Goal: Transaction & Acquisition: Subscribe to service/newsletter

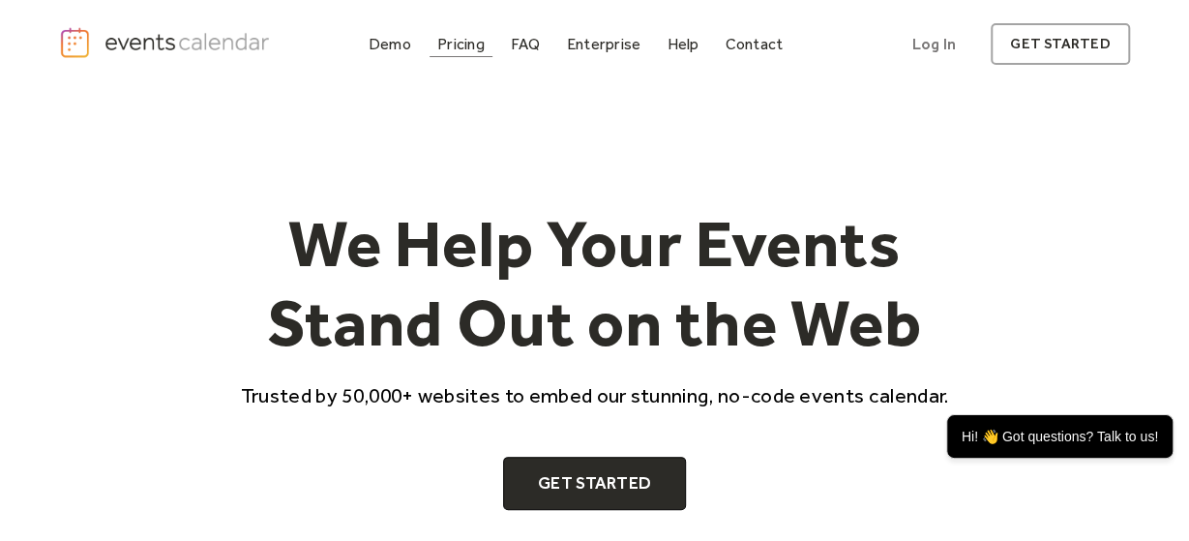
click at [478, 49] on div "Pricing" at bounding box center [460, 44] width 47 height 11
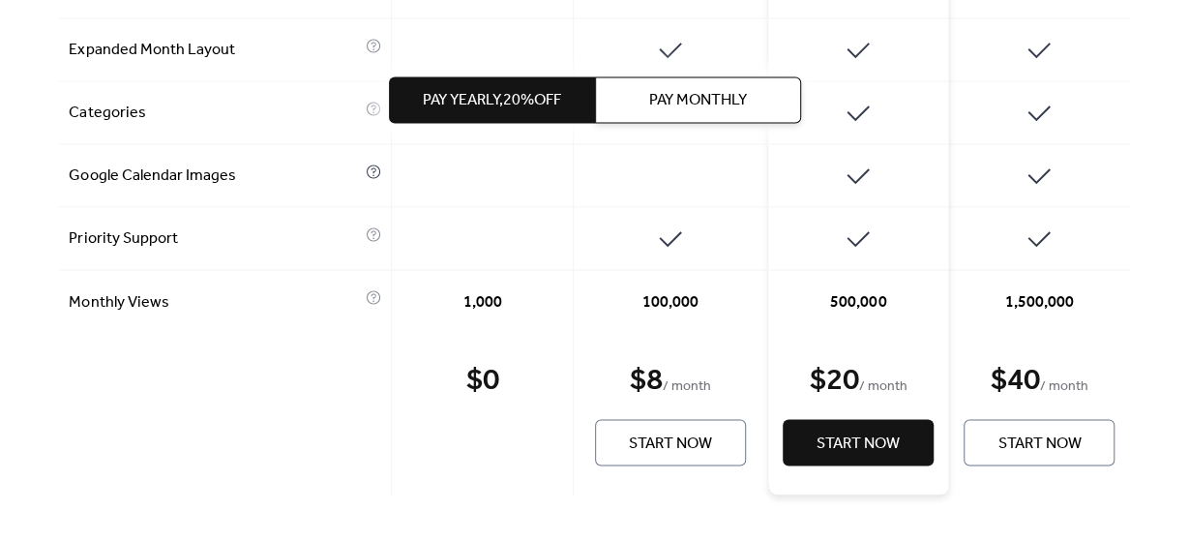
scroll to position [1207, 0]
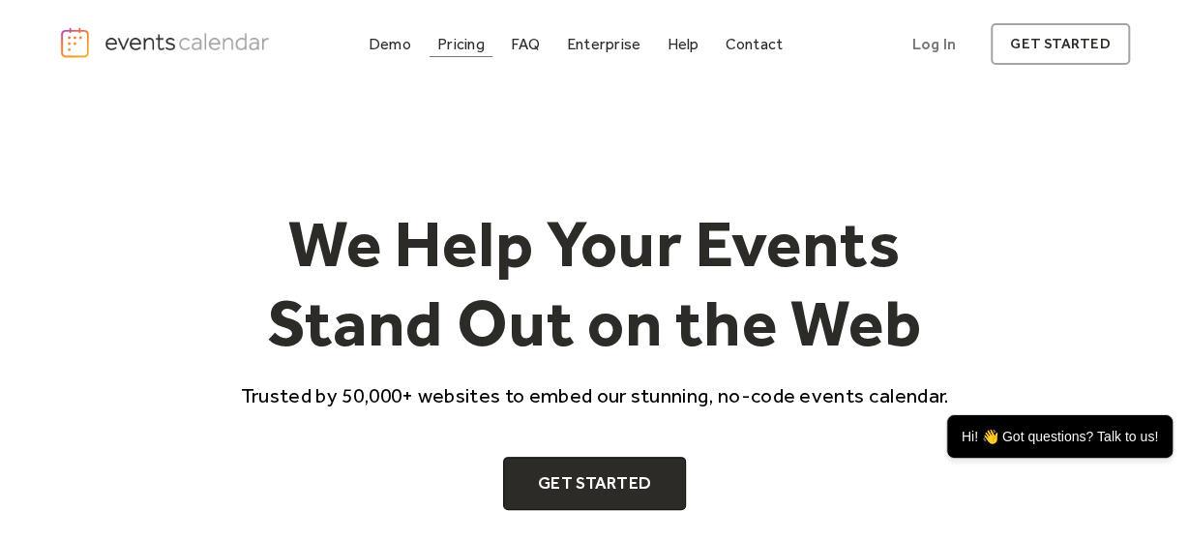
click at [463, 45] on div "Pricing" at bounding box center [460, 44] width 47 height 11
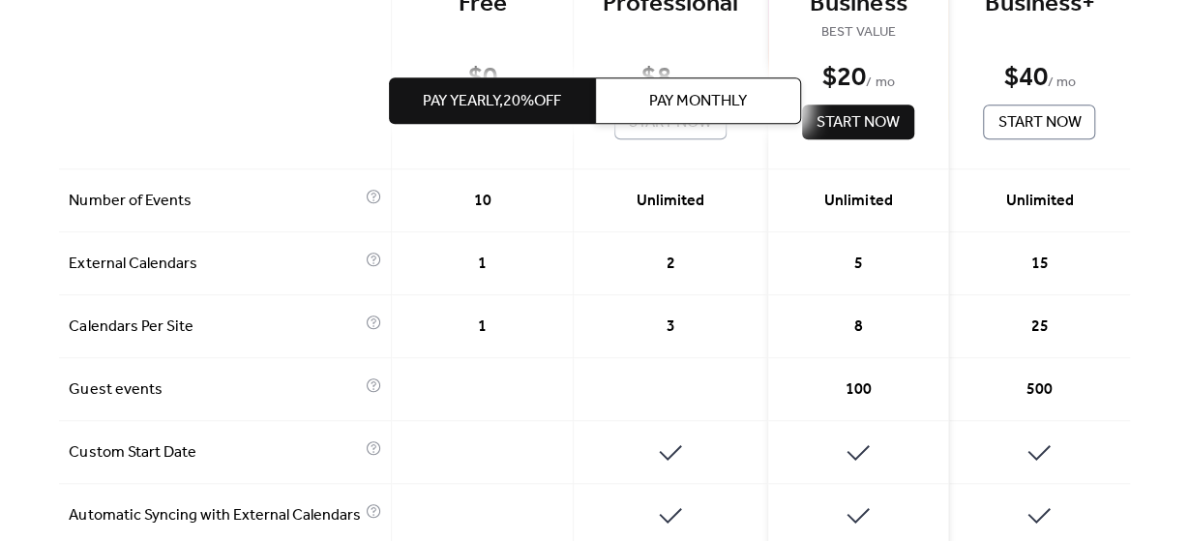
scroll to position [402, 0]
